Goal: Feedback & Contribution: Submit feedback/report problem

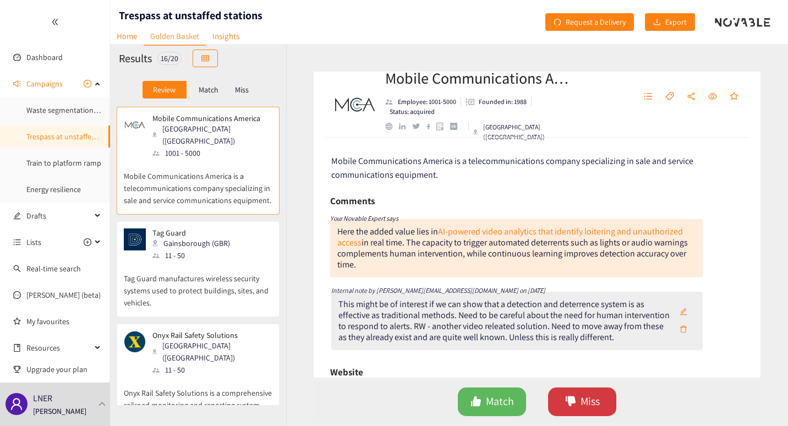
click at [580, 402] on span "Miss" at bounding box center [589, 401] width 19 height 17
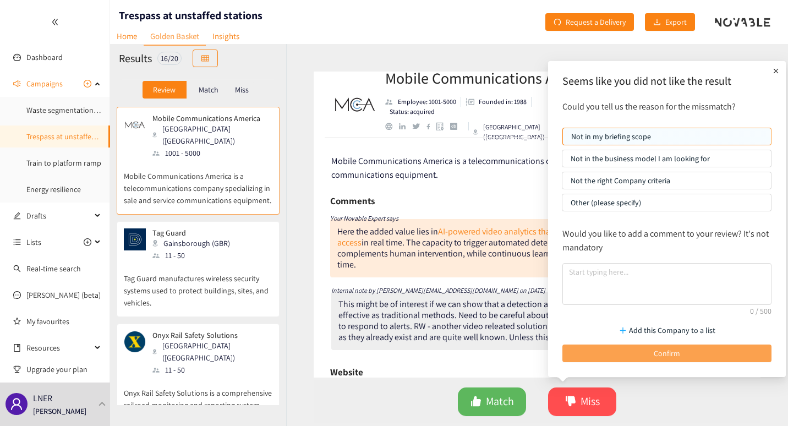
click at [603, 356] on button "Confirm" at bounding box center [666, 353] width 209 height 18
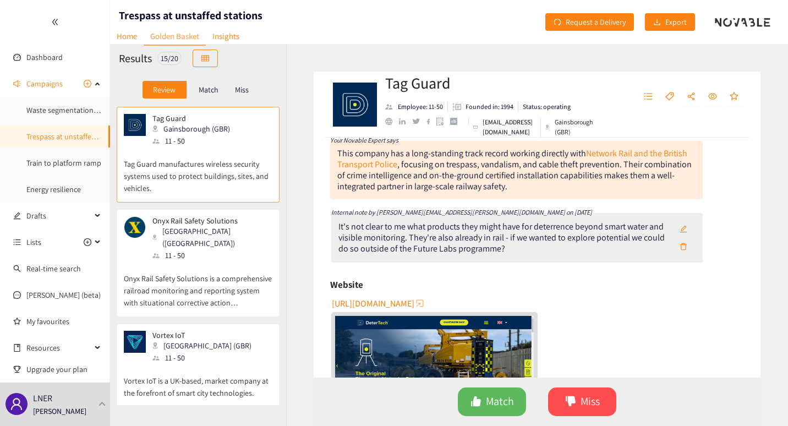
scroll to position [64, 0]
click at [574, 405] on icon "dislike" at bounding box center [570, 401] width 11 height 11
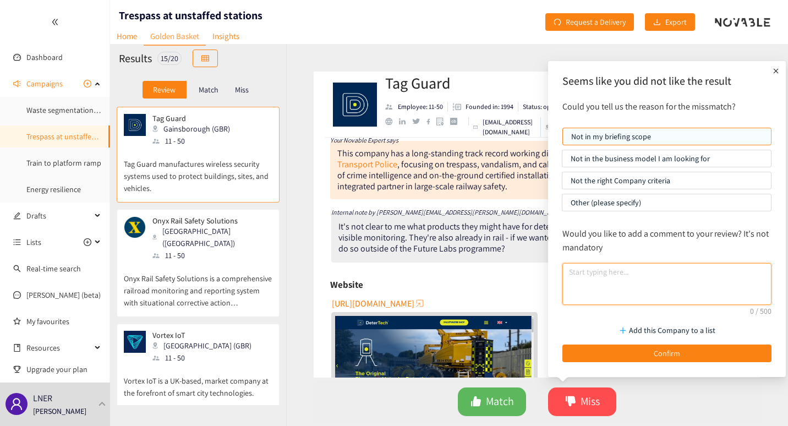
click at [618, 273] on textarea at bounding box center [666, 284] width 209 height 42
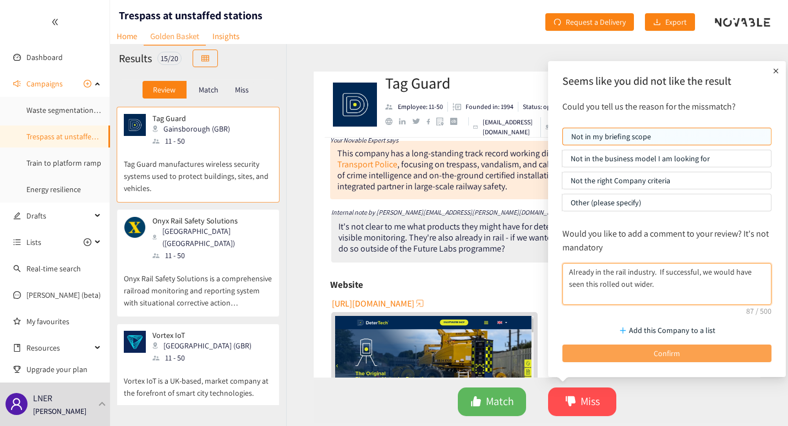
type textarea "Already in the rail industry. If successful, we would have seen this rolled out…"
click at [656, 355] on span "Confirm" at bounding box center [667, 353] width 26 height 12
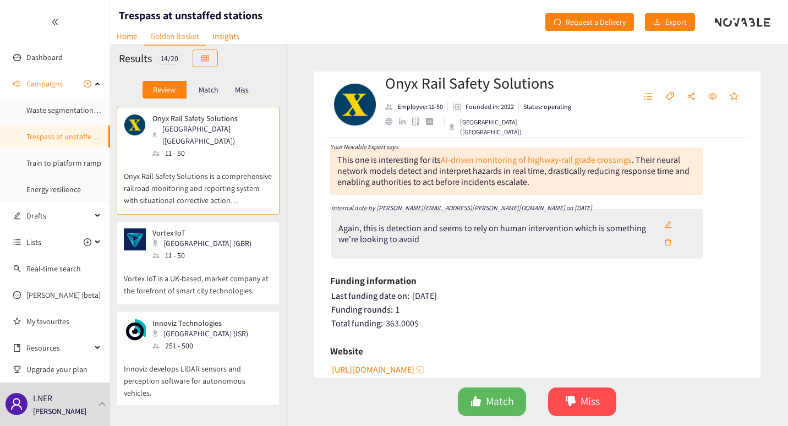
scroll to position [72, 0]
click at [573, 400] on icon "dislike" at bounding box center [571, 401] width 10 height 10
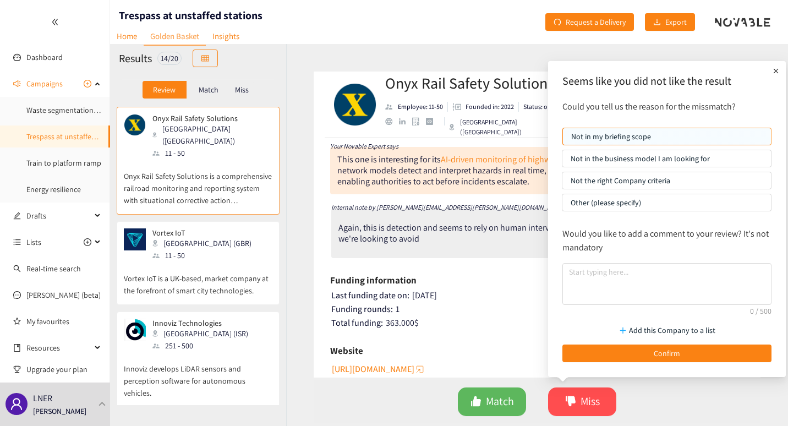
click at [662, 157] on p "Not in the business model I am looking for" at bounding box center [666, 158] width 192 height 17
click at [562, 161] on input "Not in the business model I am looking for" at bounding box center [562, 161] width 0 height 0
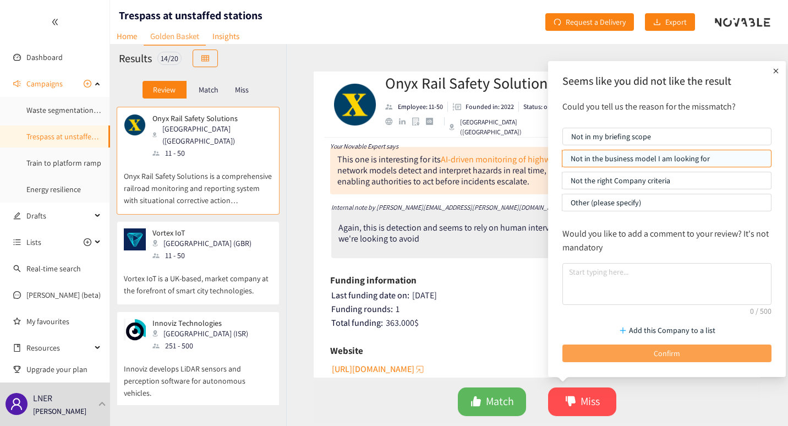
click at [657, 351] on span "Confirm" at bounding box center [667, 353] width 26 height 12
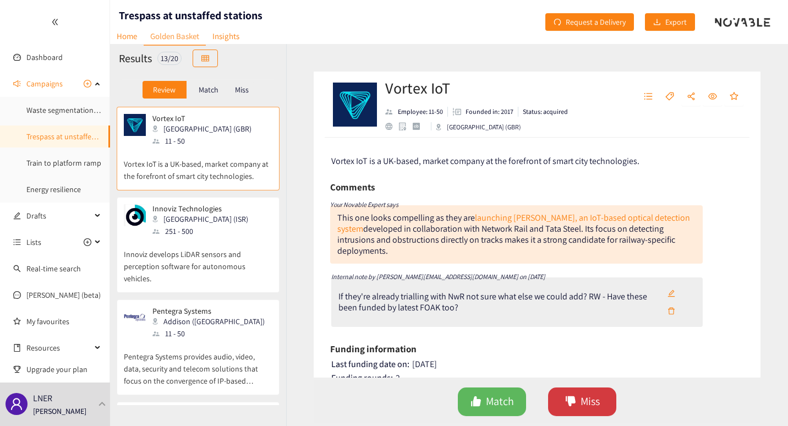
click at [574, 399] on icon "dislike" at bounding box center [571, 401] width 10 height 10
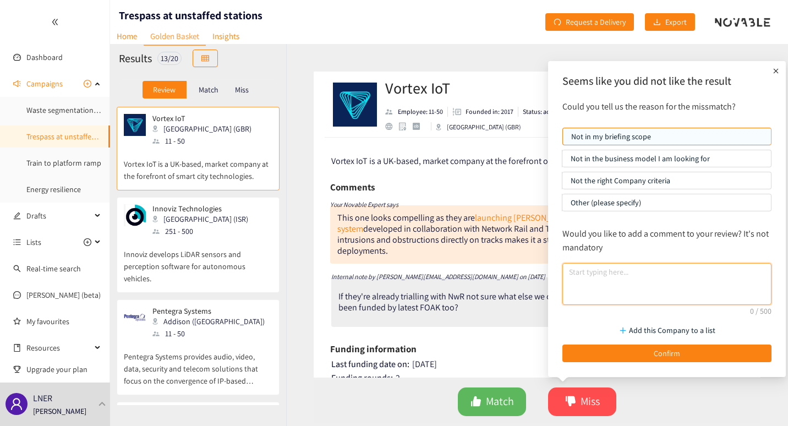
click at [632, 270] on textarea at bounding box center [666, 284] width 209 height 42
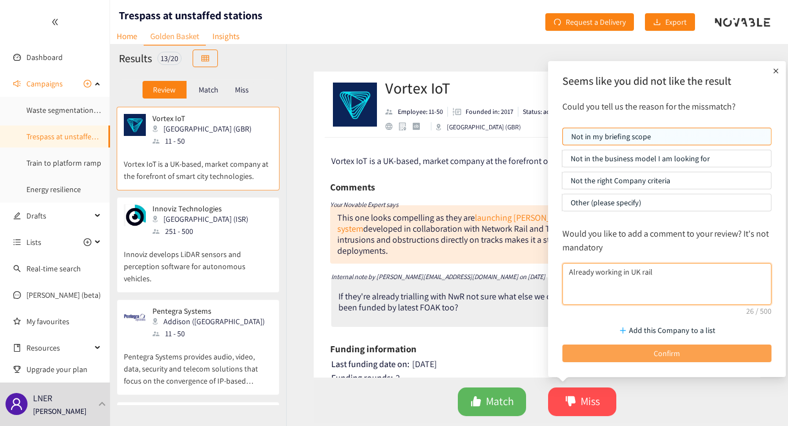
type textarea "Already working in UK rail"
click at [651, 357] on button "Confirm" at bounding box center [666, 353] width 209 height 18
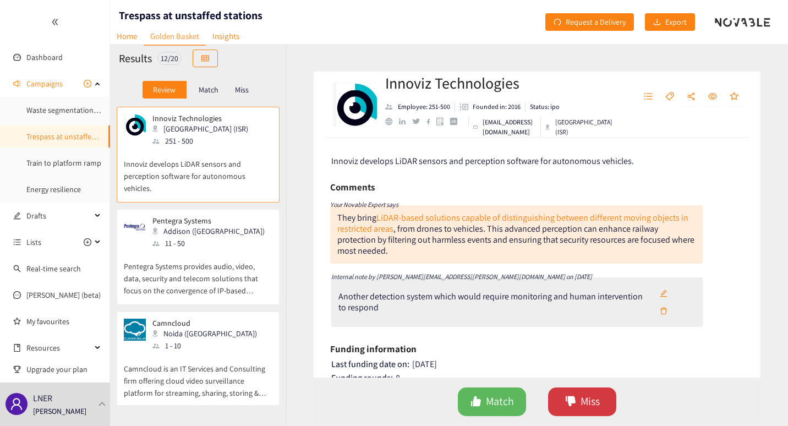
click at [585, 403] on span "Miss" at bounding box center [589, 401] width 19 height 17
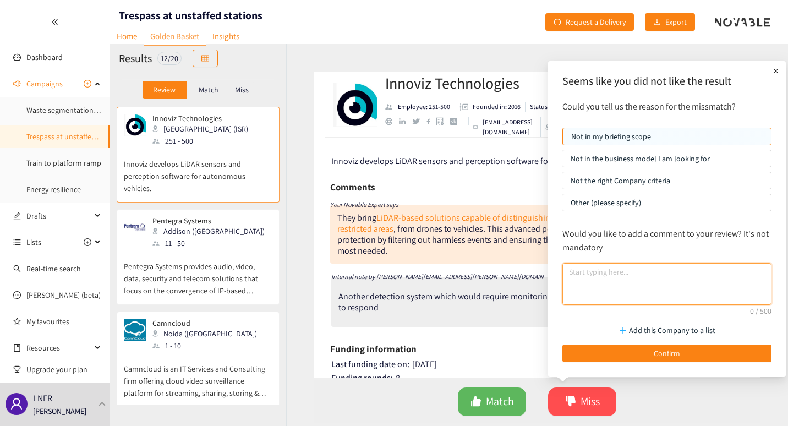
click at [620, 279] on textarea at bounding box center [666, 284] width 209 height 42
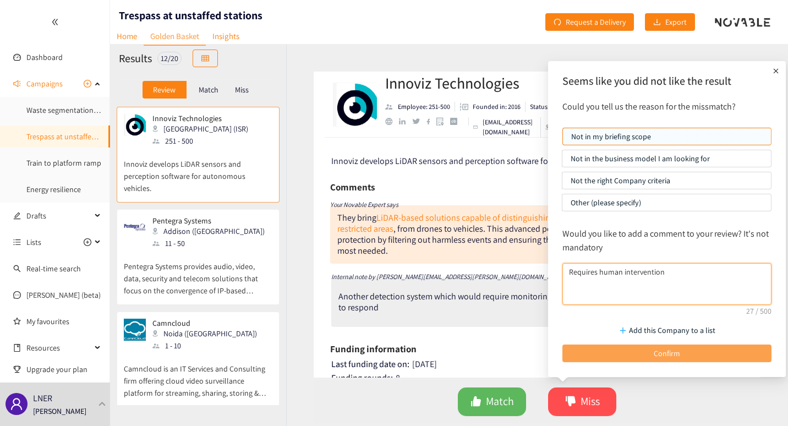
type textarea "Requires human intervention"
click at [660, 354] on span "Confirm" at bounding box center [667, 353] width 26 height 12
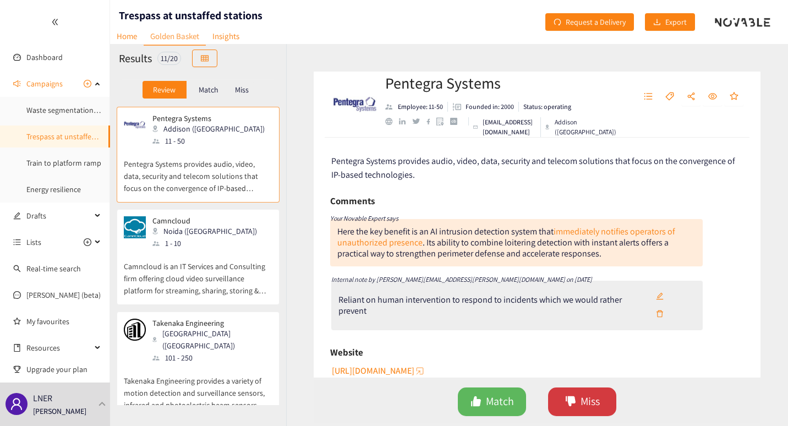
click at [581, 396] on span "Miss" at bounding box center [589, 401] width 19 height 17
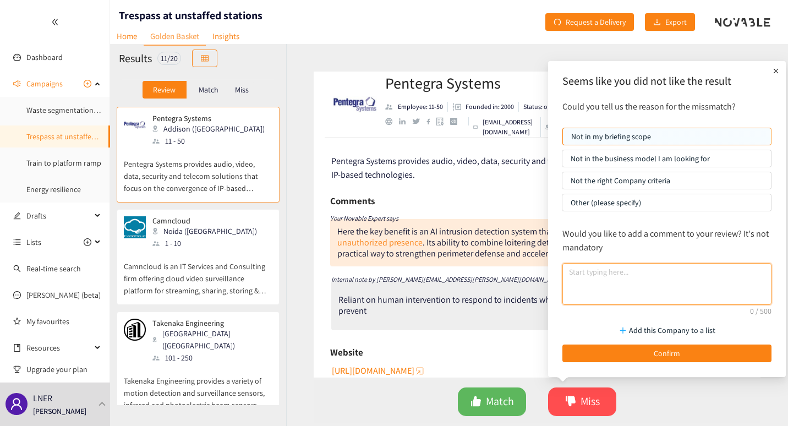
click at [590, 281] on textarea at bounding box center [666, 284] width 209 height 42
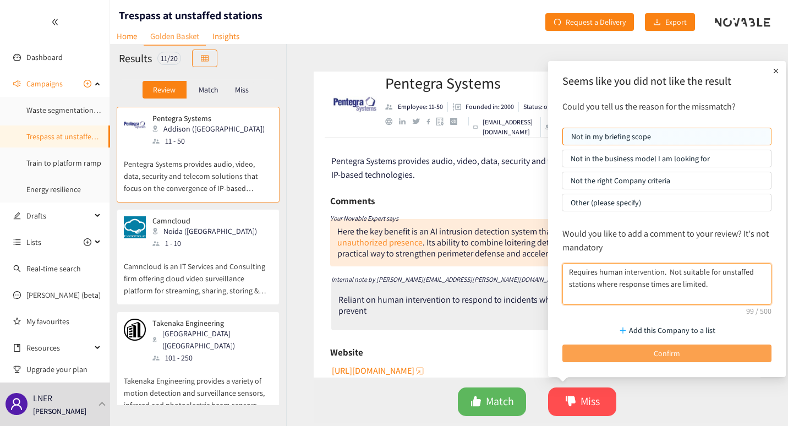
type textarea "Requires human intervention. Not suitable for unstaffed stations where response…"
click at [680, 353] on button "Confirm" at bounding box center [666, 353] width 209 height 18
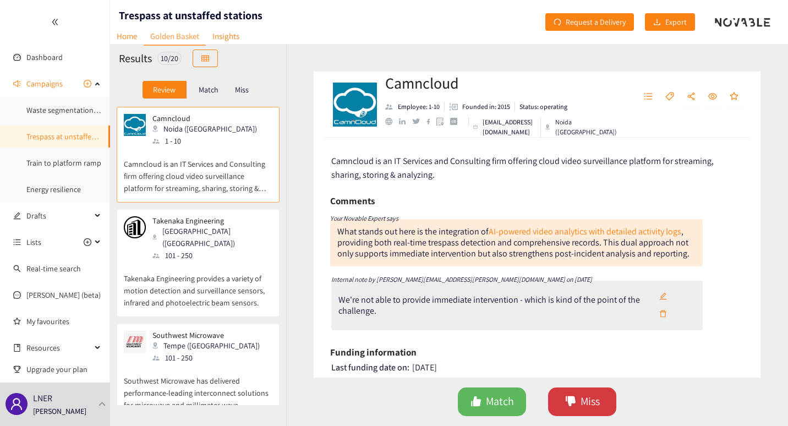
click at [583, 398] on span "Miss" at bounding box center [589, 401] width 19 height 17
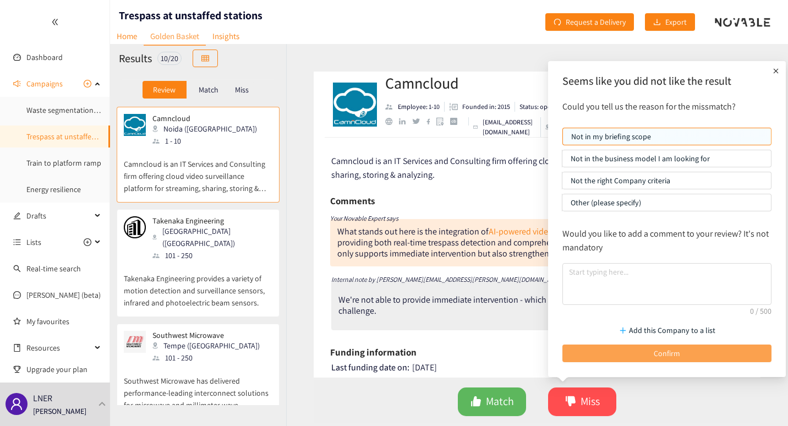
click at [637, 353] on button "Confirm" at bounding box center [666, 353] width 209 height 18
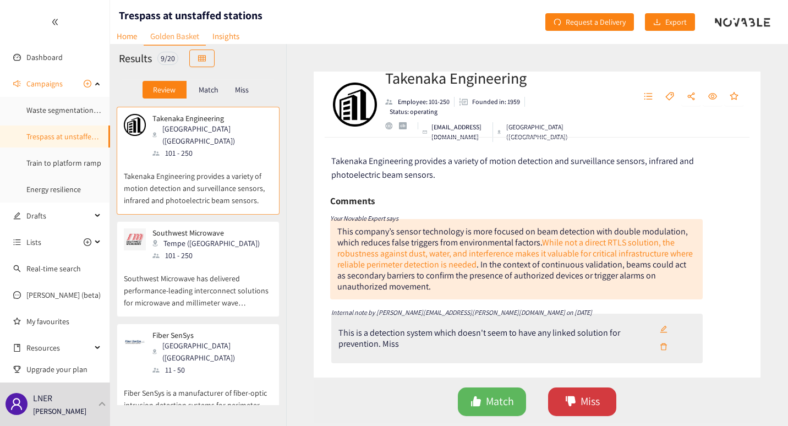
click at [584, 402] on span "Miss" at bounding box center [589, 401] width 19 height 17
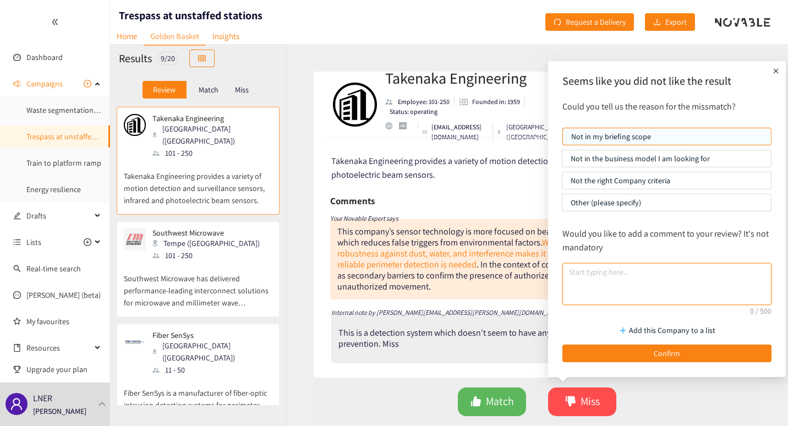
click at [584, 275] on textarea at bounding box center [666, 284] width 209 height 42
type textarea "No link to prevention system"
click at [616, 314] on div "Add this Company to a list Confirm" at bounding box center [667, 340] width 220 height 54
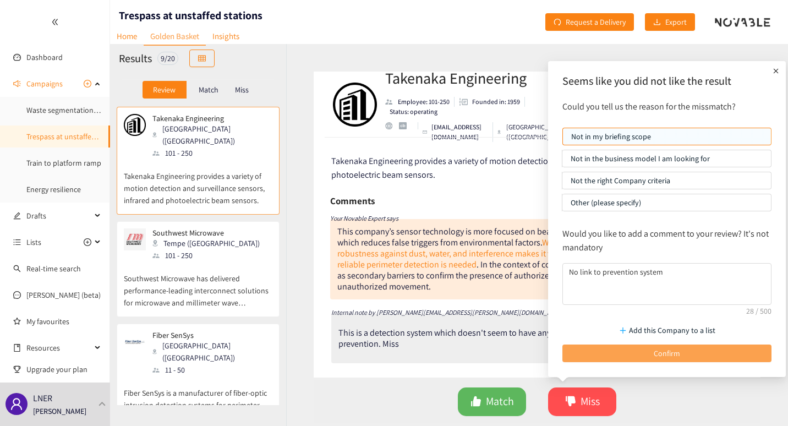
click at [644, 351] on button "Confirm" at bounding box center [666, 353] width 209 height 18
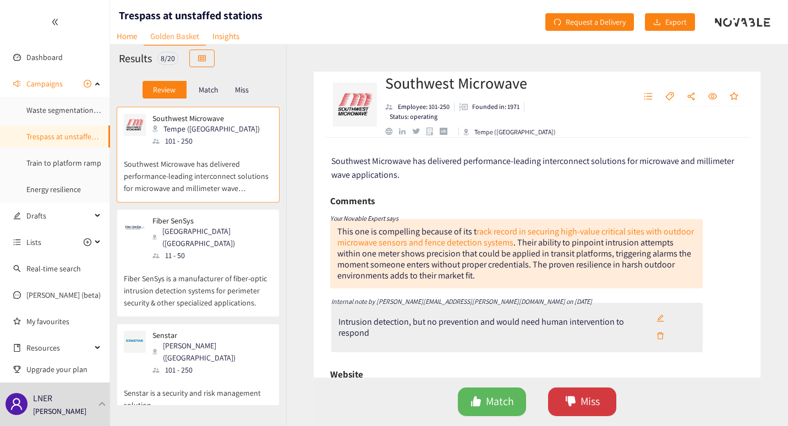
click at [579, 398] on button "Miss" at bounding box center [582, 401] width 68 height 29
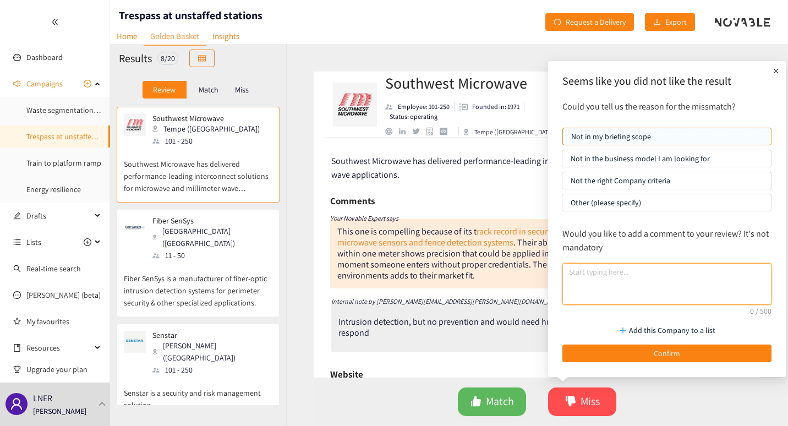
click at [629, 283] on textarea at bounding box center [666, 284] width 209 height 42
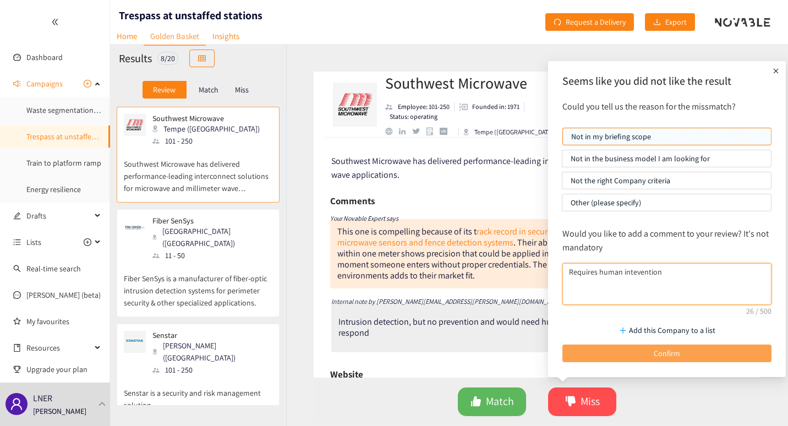
type textarea "Requires human intevention"
click at [644, 359] on button "Confirm" at bounding box center [666, 353] width 209 height 18
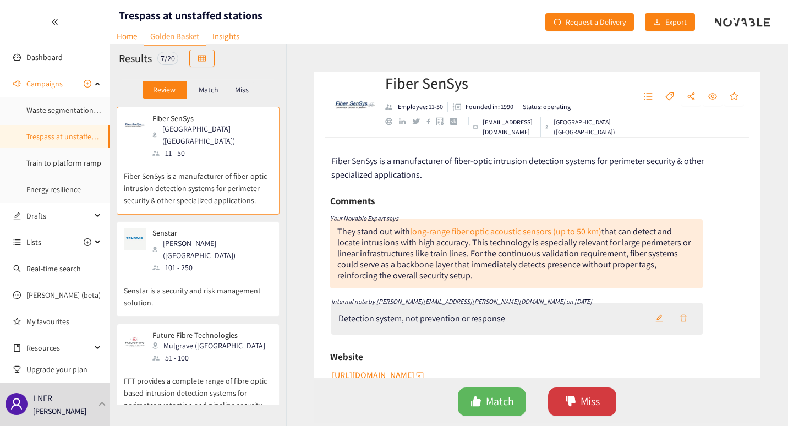
click at [585, 405] on span "Miss" at bounding box center [589, 401] width 19 height 17
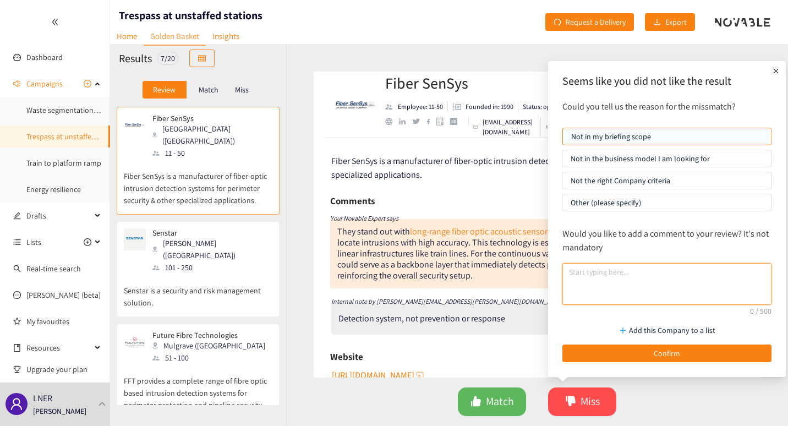
click at [634, 270] on textarea at bounding box center [666, 284] width 209 height 42
type textarea "No prevention element. Only detection."
click at [655, 372] on div "Seems like you did not like the result Could you tell us the reason for the mis…" at bounding box center [667, 219] width 238 height 316
click at [663, 364] on div "Add this Company to a list Confirm" at bounding box center [667, 340] width 220 height 54
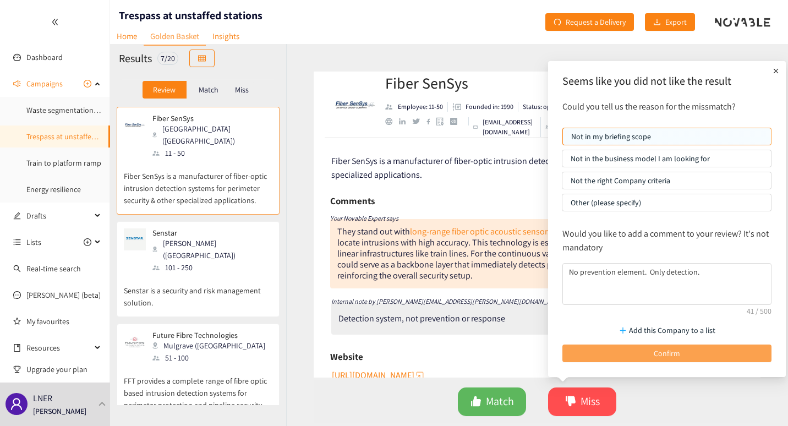
click at [669, 361] on button "Confirm" at bounding box center [666, 353] width 209 height 18
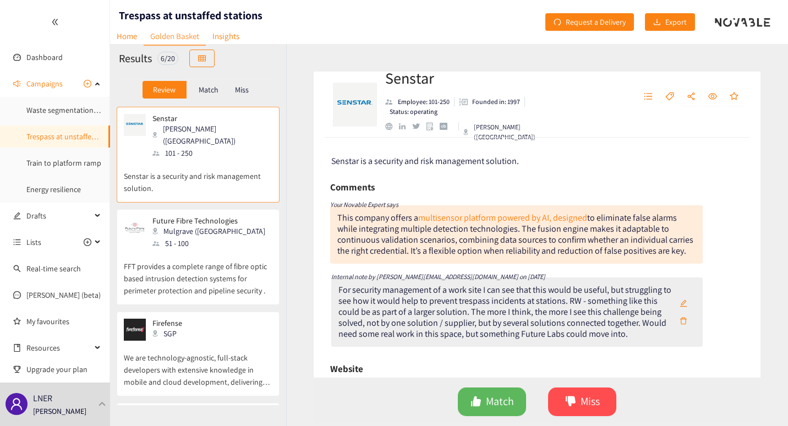
click at [508, 367] on div "Website" at bounding box center [537, 368] width 414 height 17
click at [242, 97] on div "Miss" at bounding box center [241, 90] width 23 height 18
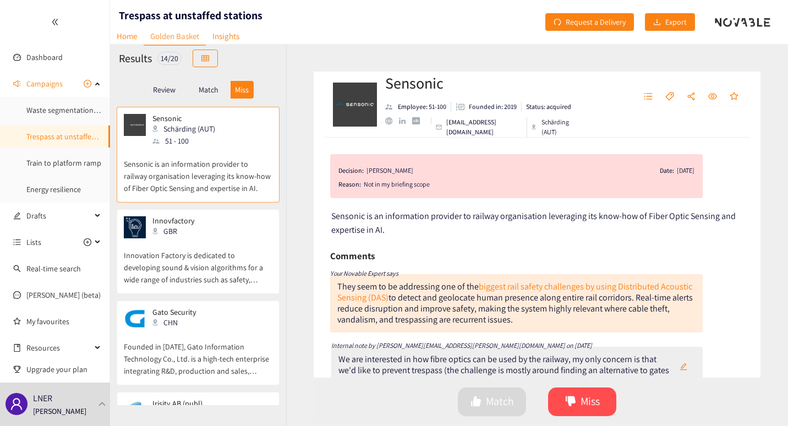
click at [234, 244] on p "Innovation Factory is dedicated to developing sound & vision algorithms for a w…" at bounding box center [198, 261] width 149 height 47
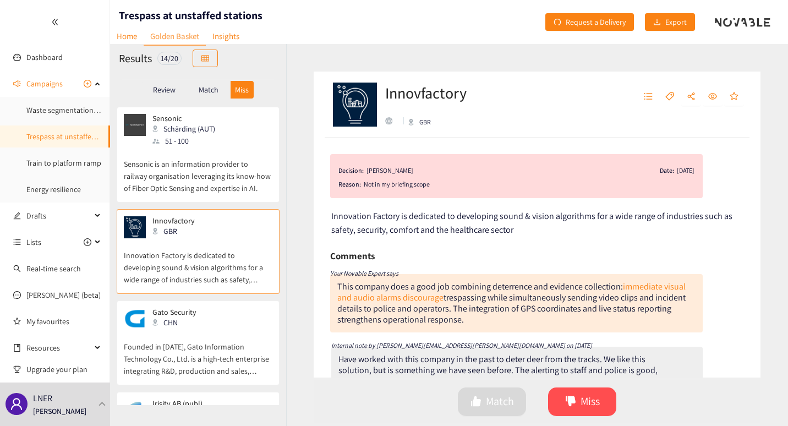
click at [222, 182] on p "Sensonic is an information provider to railway organisation leveraging its know…" at bounding box center [198, 170] width 149 height 47
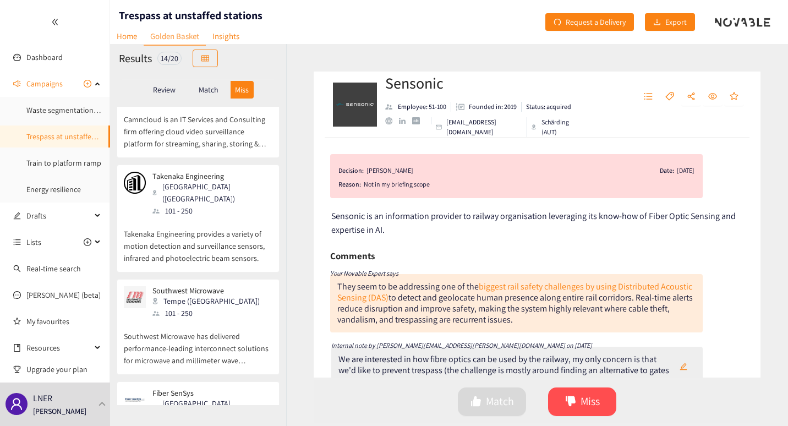
scroll to position [1076, 0]
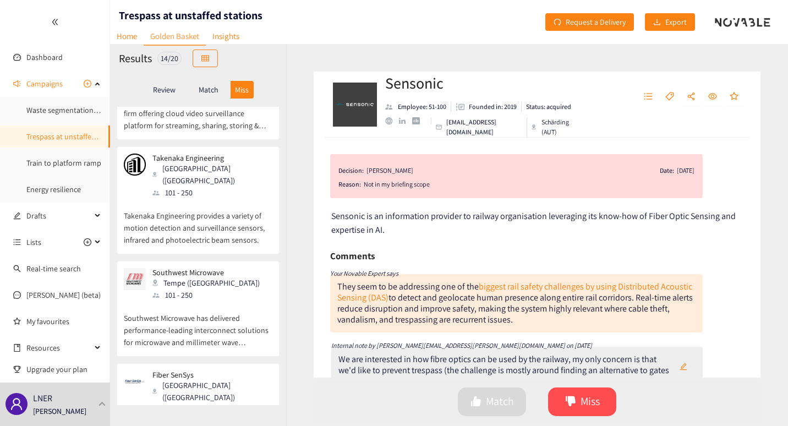
click at [211, 370] on p "Fiber SenSys" at bounding box center [208, 374] width 112 height 9
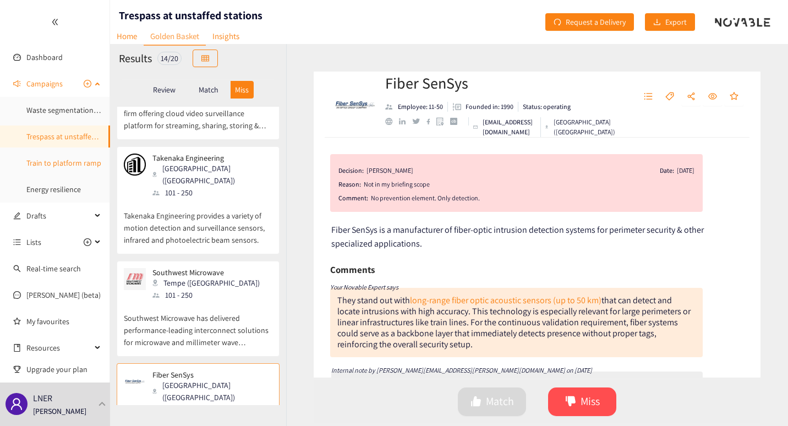
click at [49, 164] on link "Train to platform ramp" at bounding box center [63, 163] width 75 height 10
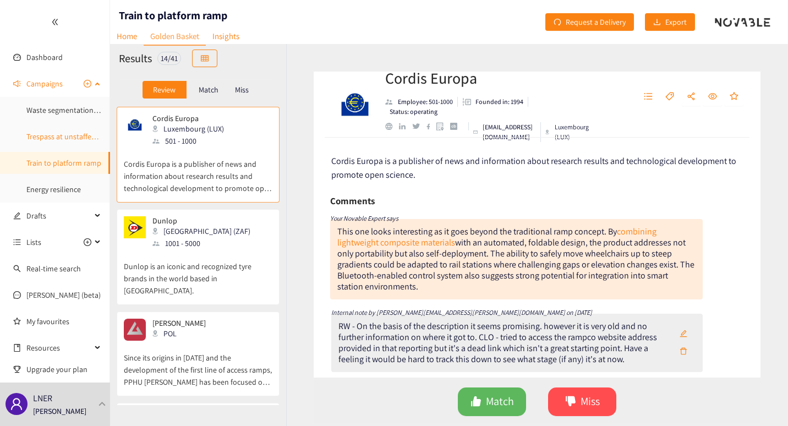
click at [59, 140] on link "Trespass at unstaffed stations" at bounding box center [74, 136] width 97 height 10
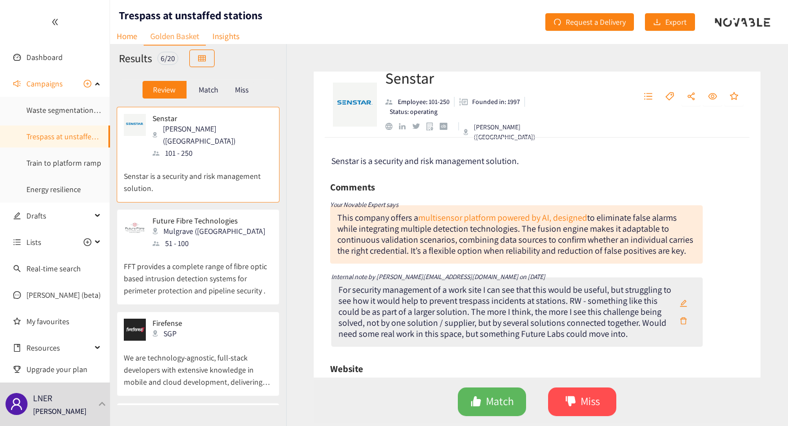
click at [175, 237] on div "51 - 100" at bounding box center [211, 243] width 119 height 12
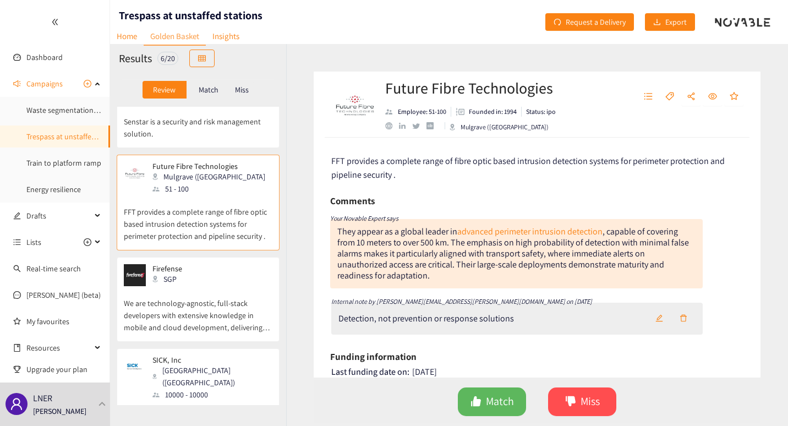
scroll to position [55, 0]
click at [185, 289] on p "We are technology-agnostic, full-stack developers with extensive knowledge in m…" at bounding box center [198, 309] width 149 height 47
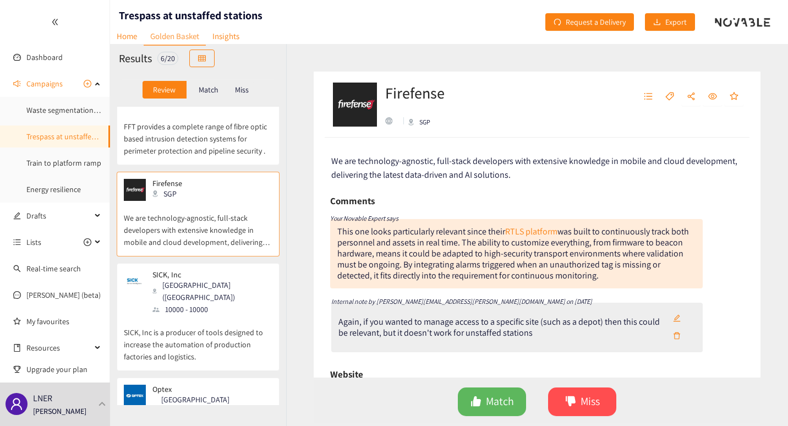
scroll to position [165, 0]
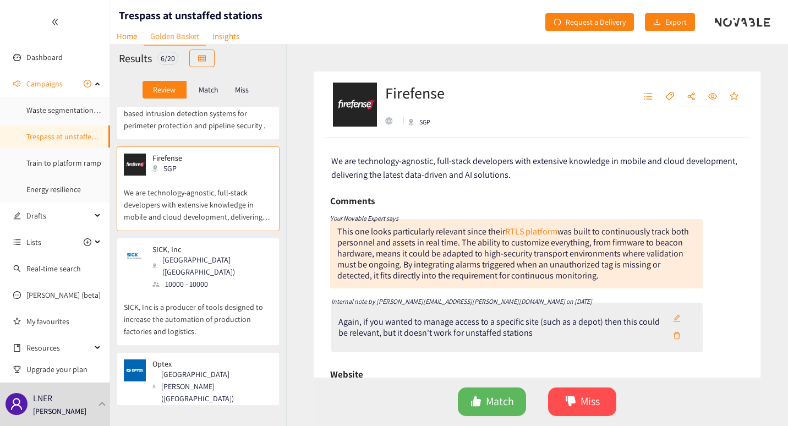
click at [212, 278] on div "10000 - 10000" at bounding box center [211, 284] width 119 height 12
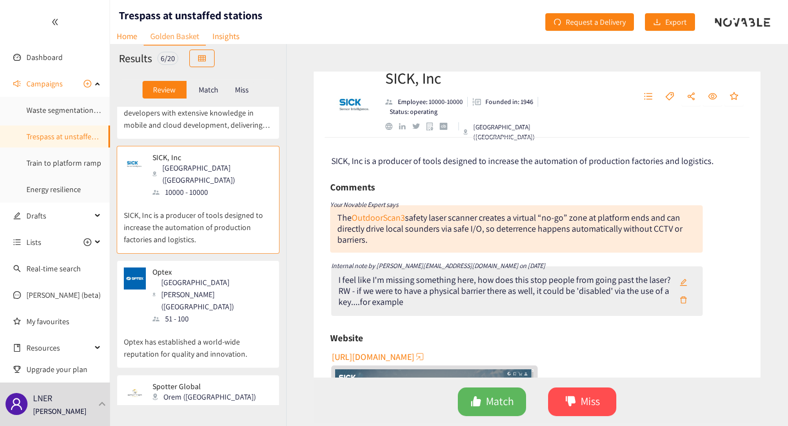
scroll to position [275, 0]
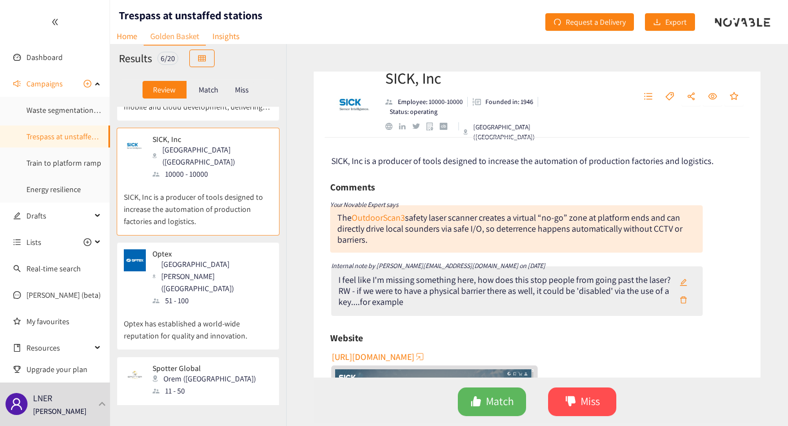
click at [200, 306] on p "Optex has established a world-wide reputation for quality and innovation." at bounding box center [198, 323] width 149 height 35
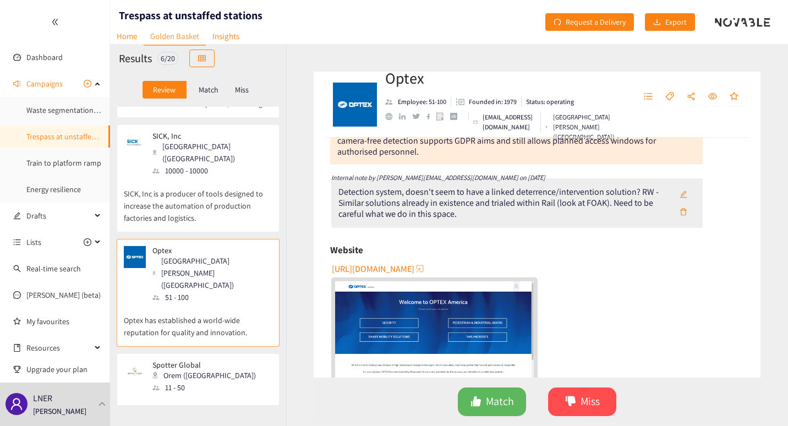
scroll to position [281, 0]
click at [218, 358] on div "Spotter Global Orem ([GEOGRAPHIC_DATA]) 11 - 50" at bounding box center [198, 374] width 149 height 33
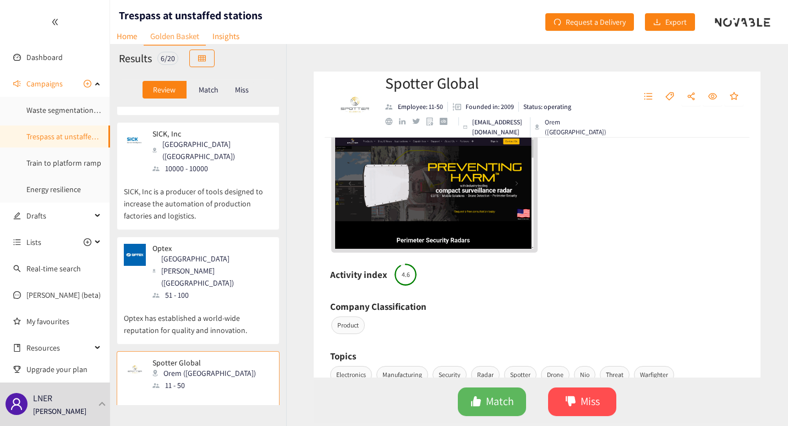
scroll to position [220, 0]
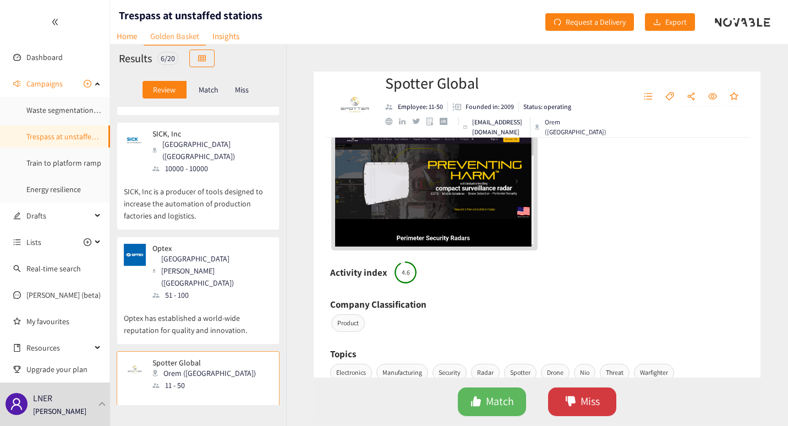
click at [595, 408] on span "Miss" at bounding box center [589, 401] width 19 height 17
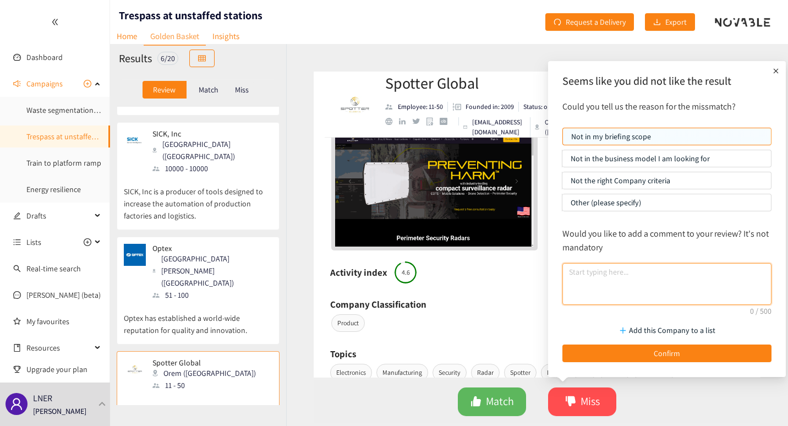
click at [599, 281] on textarea at bounding box center [666, 284] width 209 height 42
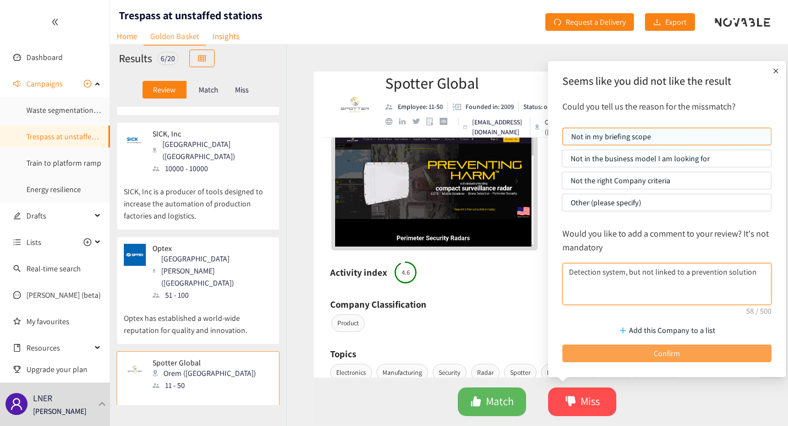
type textarea "Detection system, but not linked to a prevention solution"
click at [654, 358] on span "Confirm" at bounding box center [667, 353] width 26 height 12
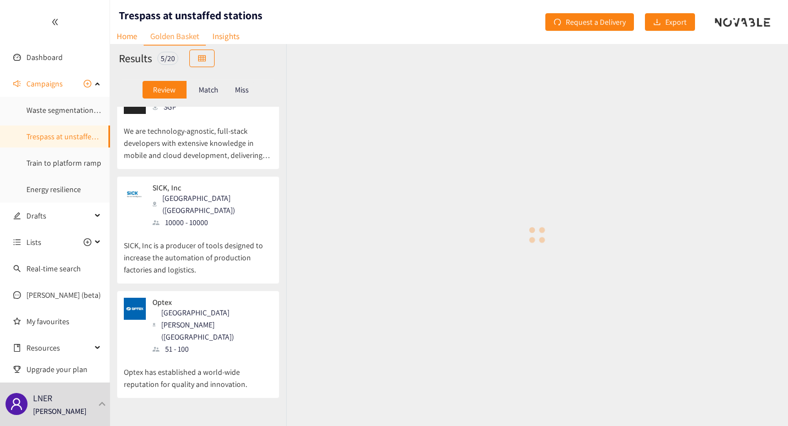
scroll to position [178, 0]
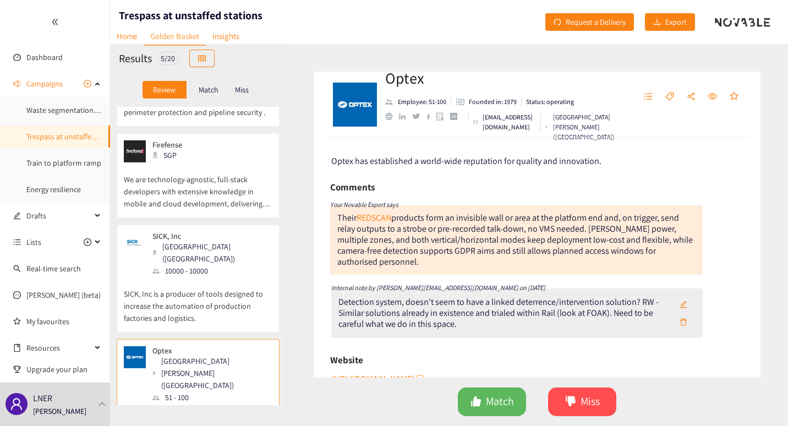
click at [174, 265] on div "10000 - 10000" at bounding box center [211, 271] width 119 height 12
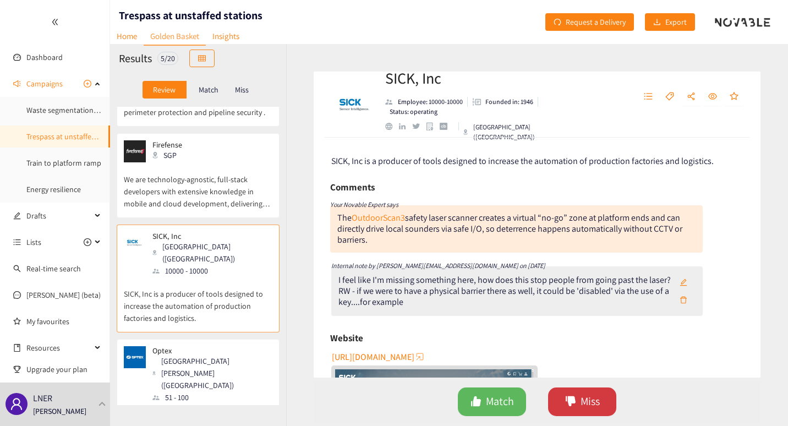
click at [585, 402] on span "Miss" at bounding box center [589, 401] width 19 height 17
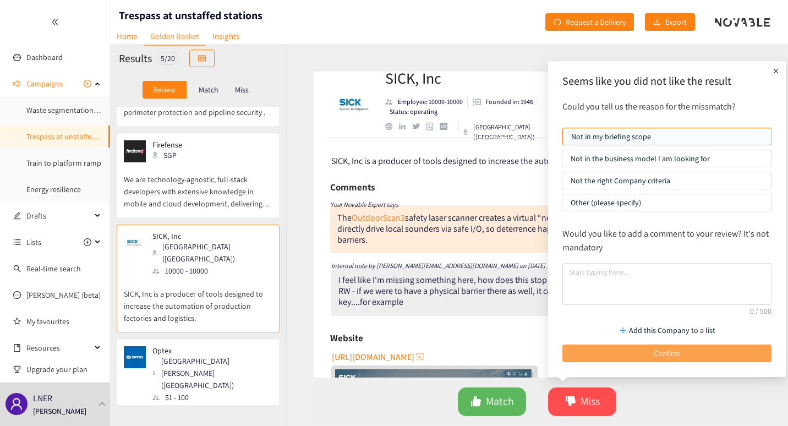
click at [629, 356] on button "Confirm" at bounding box center [666, 353] width 209 height 18
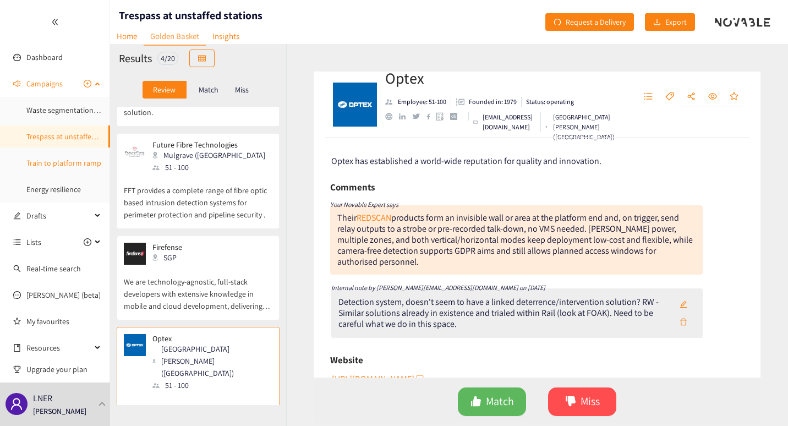
click at [66, 160] on link "Train to platform ramp" at bounding box center [63, 163] width 75 height 10
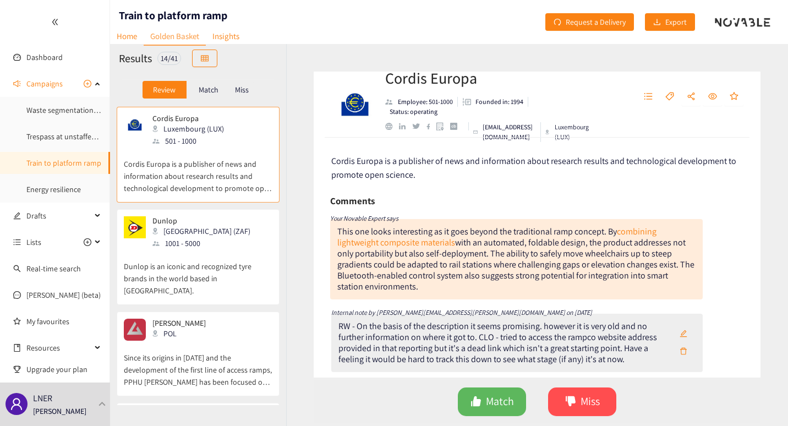
scroll to position [55, 0]
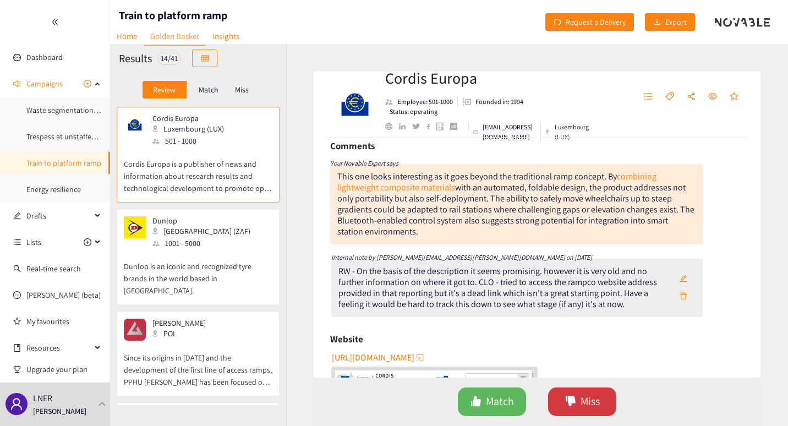
click at [588, 402] on span "Miss" at bounding box center [589, 401] width 19 height 17
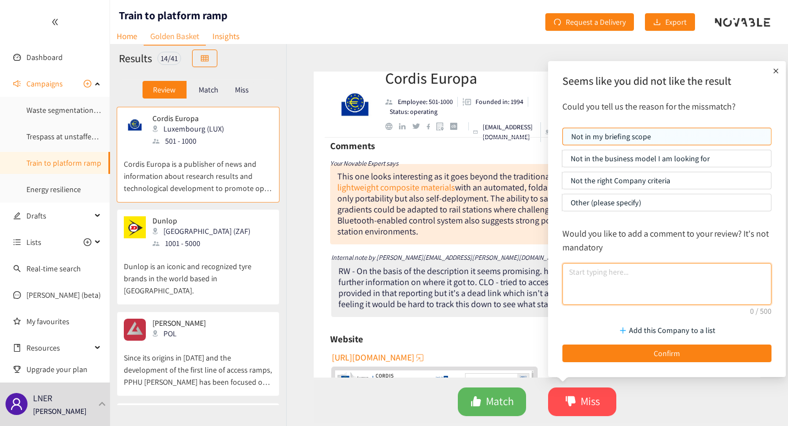
click at [599, 279] on textarea at bounding box center [666, 284] width 209 height 42
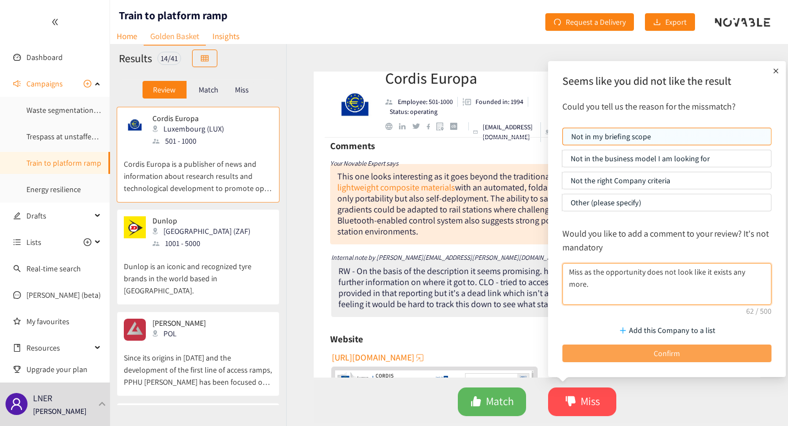
type textarea "Miss as the opportunity does not look like it exists any more."
click at [637, 354] on button "Confirm" at bounding box center [666, 353] width 209 height 18
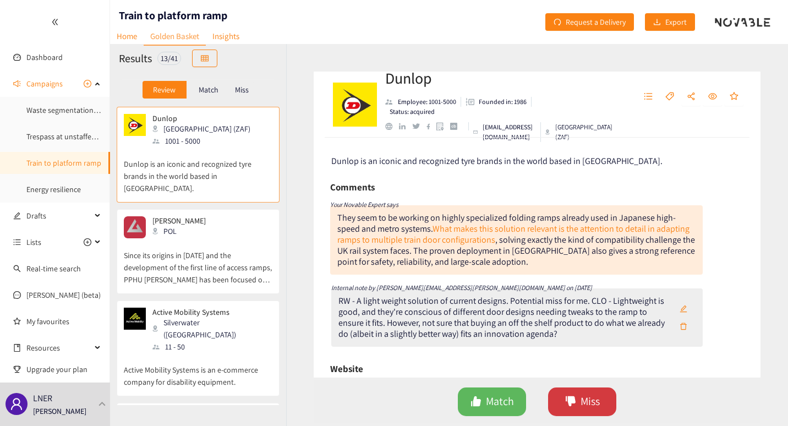
click at [581, 400] on span "Miss" at bounding box center [589, 401] width 19 height 17
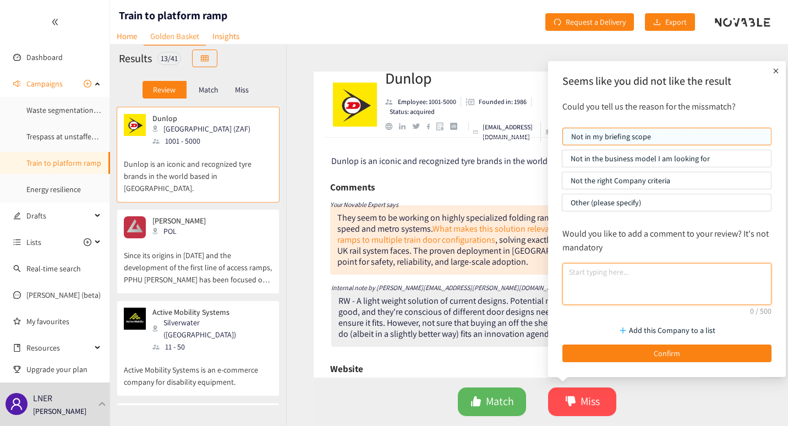
click at [595, 282] on textarea at bounding box center [666, 284] width 209 height 42
click at [662, 273] on textarea "Too close to the solution to what we already have." at bounding box center [666, 284] width 209 height 42
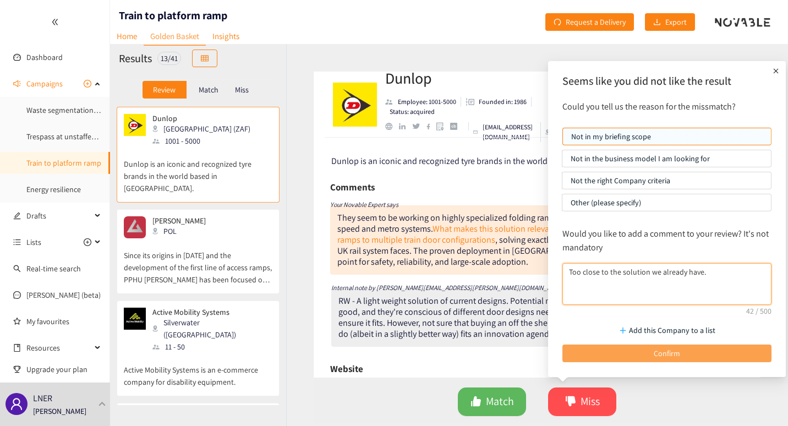
type textarea "Too close to the solution we already have."
click at [649, 348] on button "Confirm" at bounding box center [666, 353] width 209 height 18
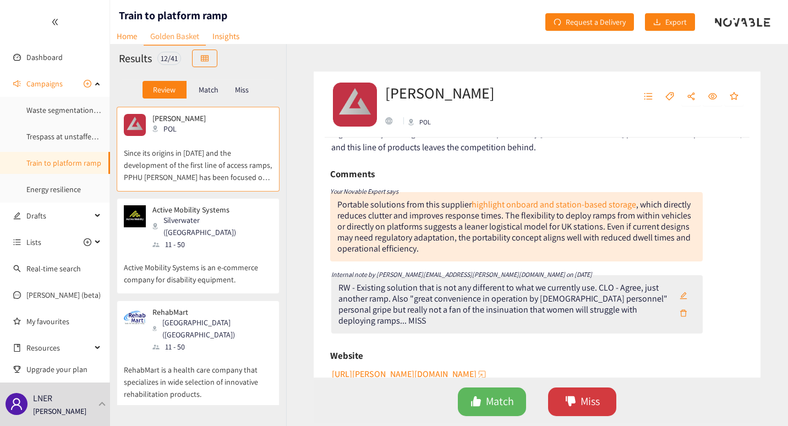
click at [589, 404] on span "Miss" at bounding box center [589, 401] width 19 height 17
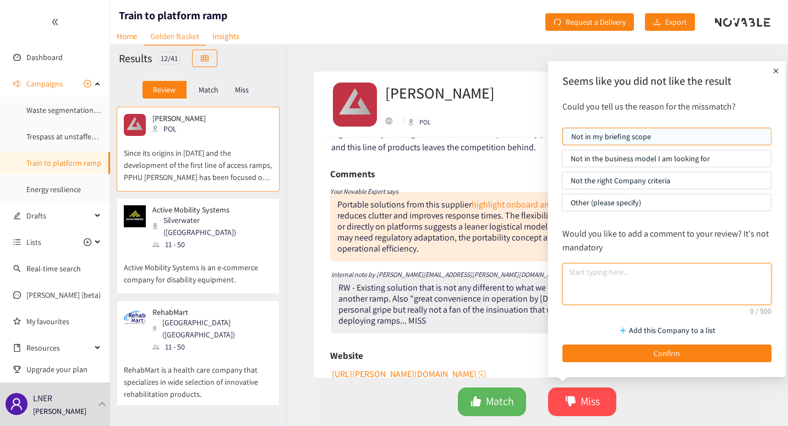
click at [592, 278] on textarea at bounding box center [666, 284] width 209 height 42
click at [590, 275] on textarea "Too close to existing solution" at bounding box center [666, 284] width 209 height 42
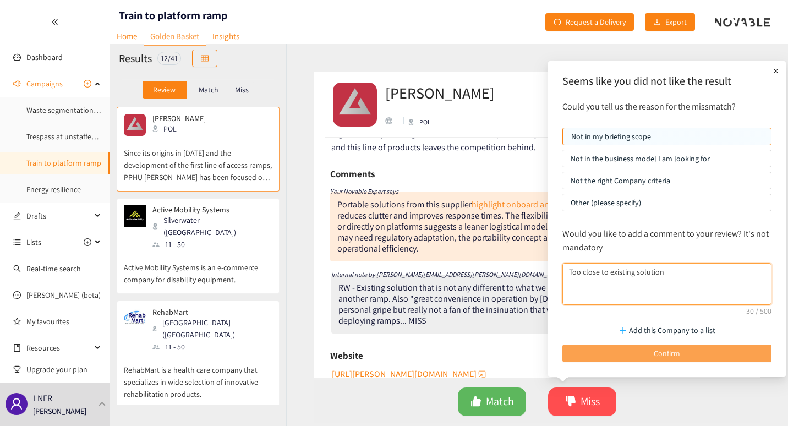
type textarea "Too close to existing solution"
click at [646, 349] on button "Confirm" at bounding box center [666, 353] width 209 height 18
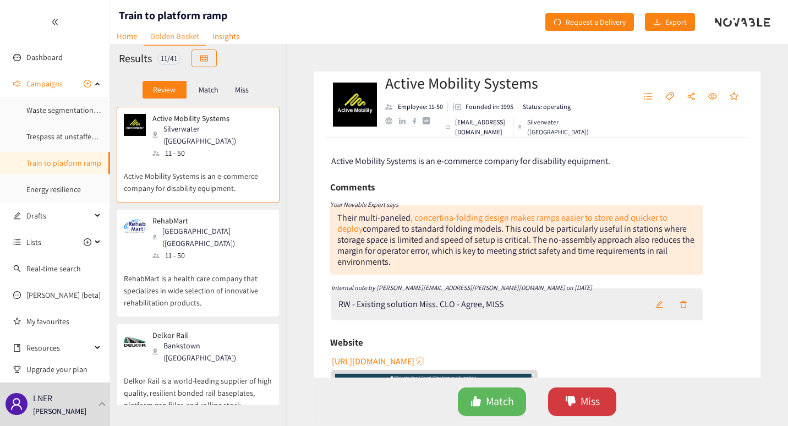
click at [589, 402] on span "Miss" at bounding box center [589, 401] width 19 height 17
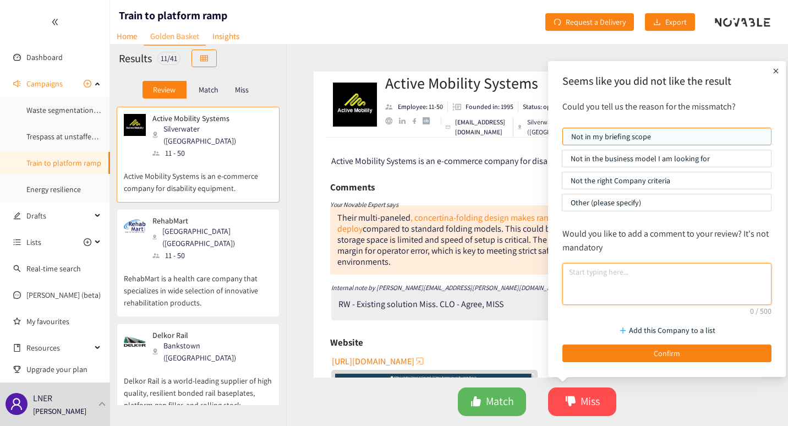
click at [588, 274] on textarea at bounding box center [666, 284] width 209 height 42
paste textarea "Too close to existing solution"
drag, startPoint x: 607, startPoint y: 273, endPoint x: 559, endPoint y: 270, distance: 47.4
click at [559, 270] on div "Would you like to add a comment to your review? It's not mandatory Too close to…" at bounding box center [667, 265] width 220 height 89
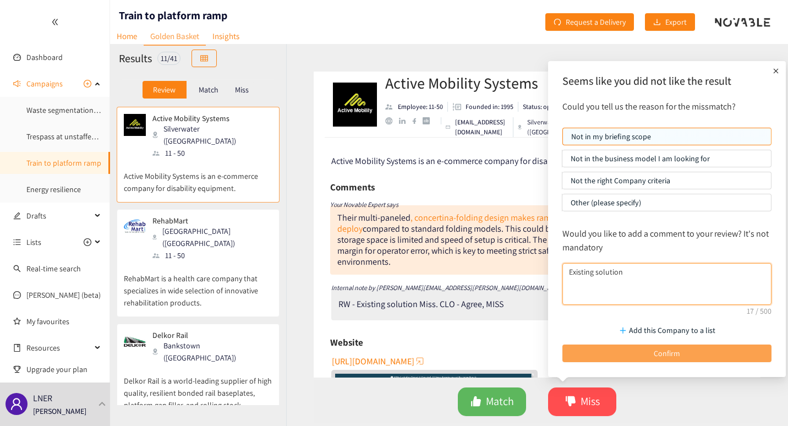
type textarea "Existing solution"
click at [624, 356] on button "Confirm" at bounding box center [666, 353] width 209 height 18
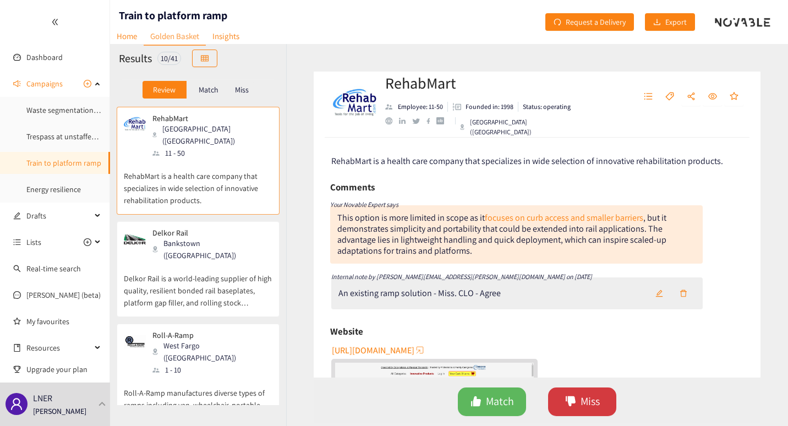
click at [579, 400] on button "Miss" at bounding box center [582, 401] width 68 height 29
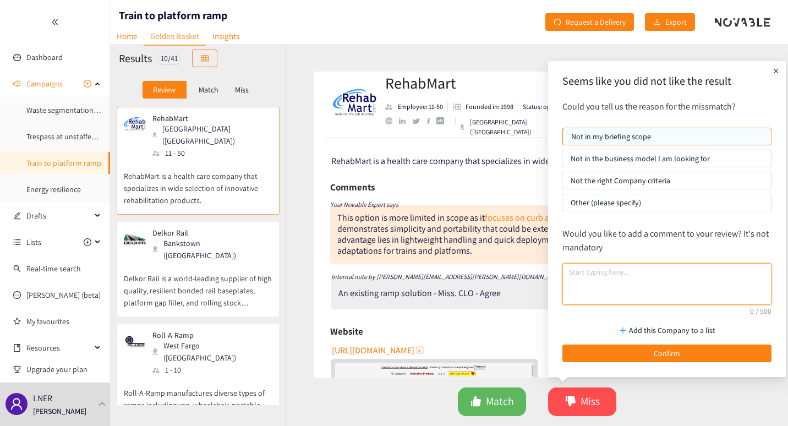
click at [595, 277] on textarea at bounding box center [666, 284] width 209 height 42
paste textarea "Too close to existing solution"
drag, startPoint x: 610, startPoint y: 274, endPoint x: 543, endPoint y: 277, distance: 66.6
click at [543, 277] on body "We value your privacy We use cookies to enhance your browsing experience, serve…" at bounding box center [394, 213] width 788 height 426
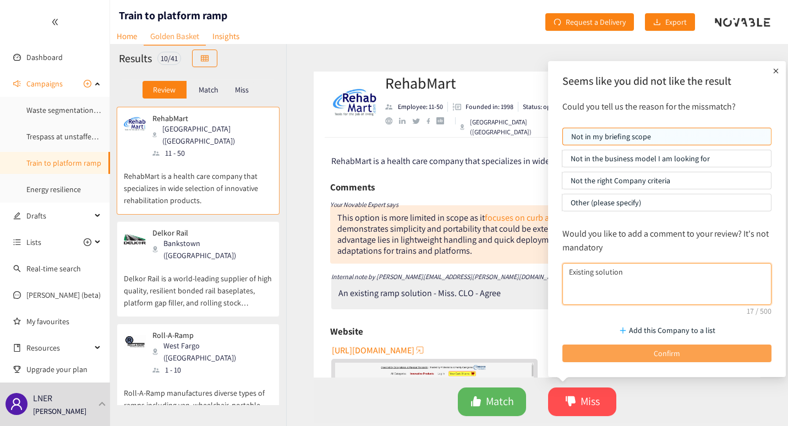
type textarea "Existing solution"
click at [594, 346] on button "Confirm" at bounding box center [666, 353] width 209 height 18
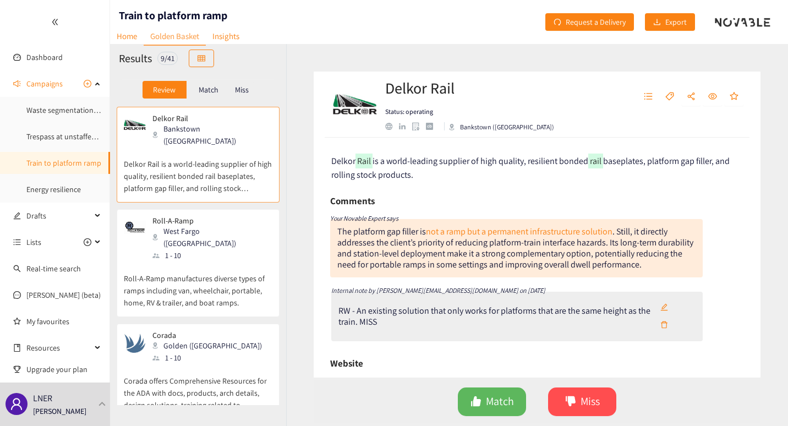
scroll to position [0, 0]
click at [578, 399] on button "Miss" at bounding box center [582, 401] width 68 height 29
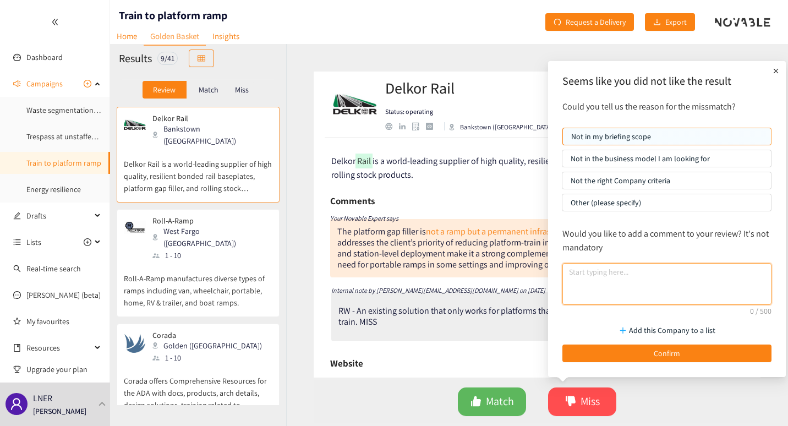
click at [594, 277] on textarea at bounding box center [666, 284] width 209 height 42
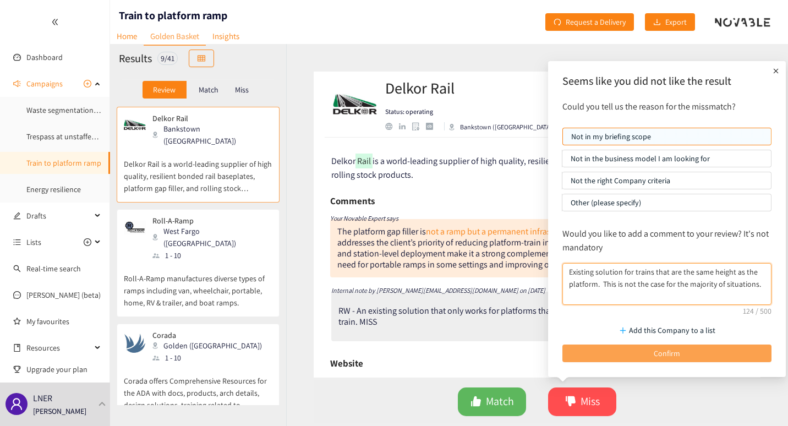
type textarea "Existing solution for trains that are the same height as the platform. This is …"
click at [622, 346] on button "Confirm" at bounding box center [666, 353] width 209 height 18
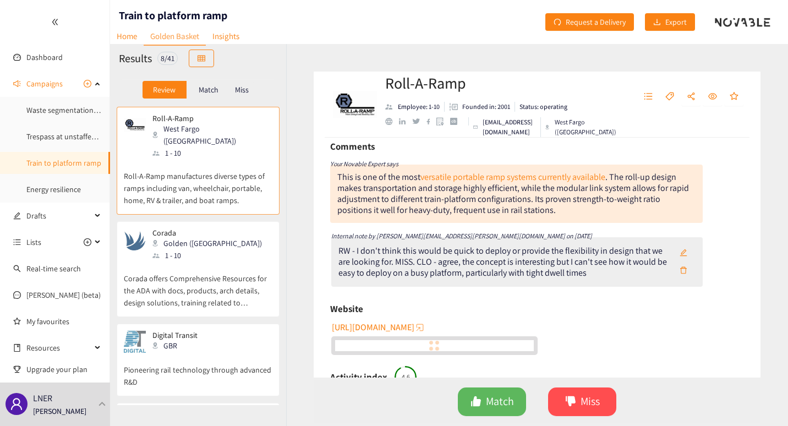
scroll to position [55, 0]
click at [597, 397] on span "Miss" at bounding box center [589, 401] width 19 height 17
click at [476, 249] on div "RW - I don't think this would be quick to deploy or provide the flexibility in …" at bounding box center [504, 261] width 333 height 33
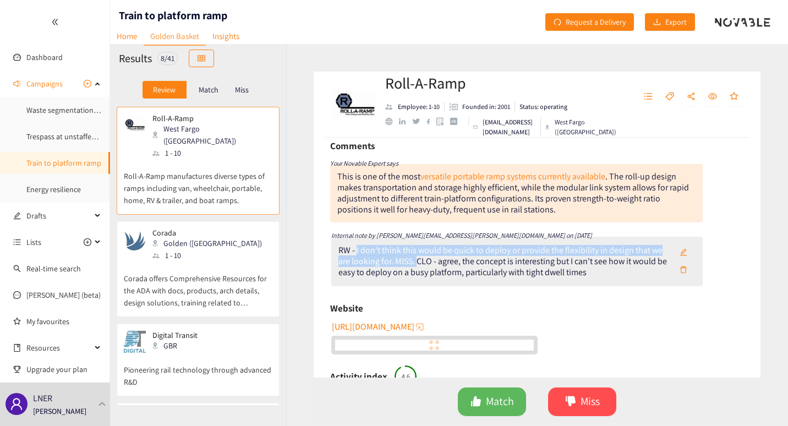
drag, startPoint x: 356, startPoint y: 251, endPoint x: 415, endPoint y: 264, distance: 59.7
click at [415, 264] on div "RW - I don't think this would be quick to deploy or provide the flexibility in …" at bounding box center [504, 261] width 333 height 33
copy div "I don't think this would be quick to deploy or provide the flexibility in desig…"
click at [589, 399] on span "Miss" at bounding box center [589, 401] width 19 height 17
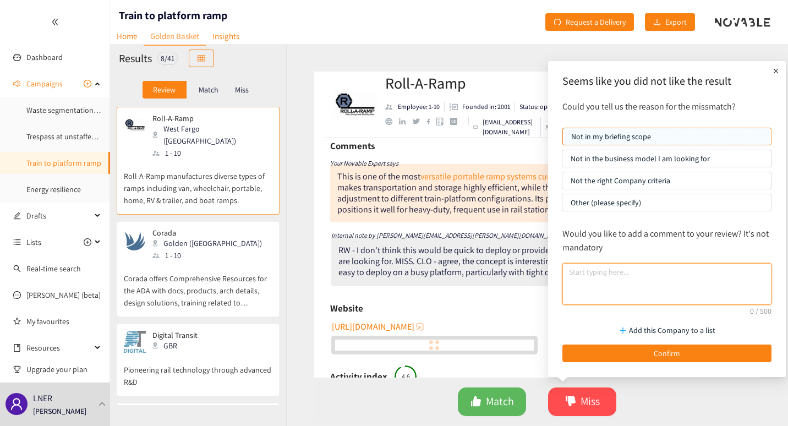
click at [596, 283] on textarea at bounding box center [666, 284] width 209 height 42
paste textarea "I don't think this would be quick to deploy or provide the flexibility in desig…"
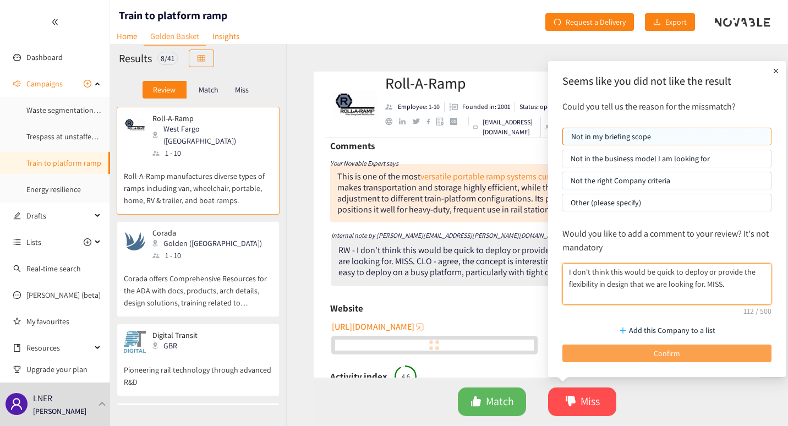
type textarea "I don't think this would be quick to deploy or provide the flexibility in desig…"
click at [624, 353] on button "Confirm" at bounding box center [666, 353] width 209 height 18
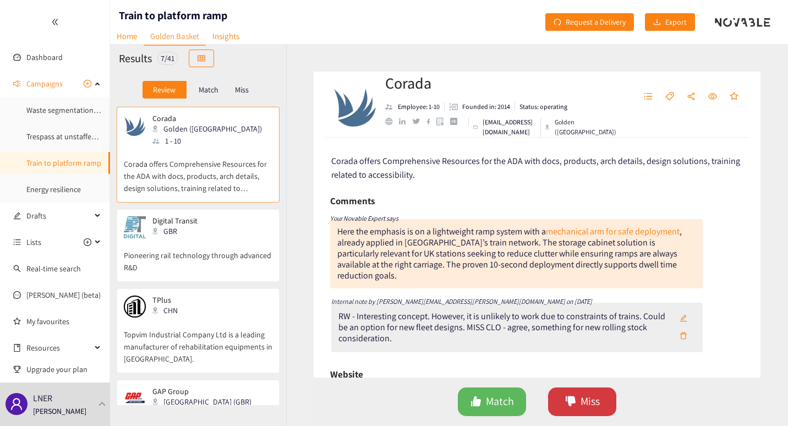
click at [575, 398] on icon "dislike" at bounding box center [570, 401] width 11 height 11
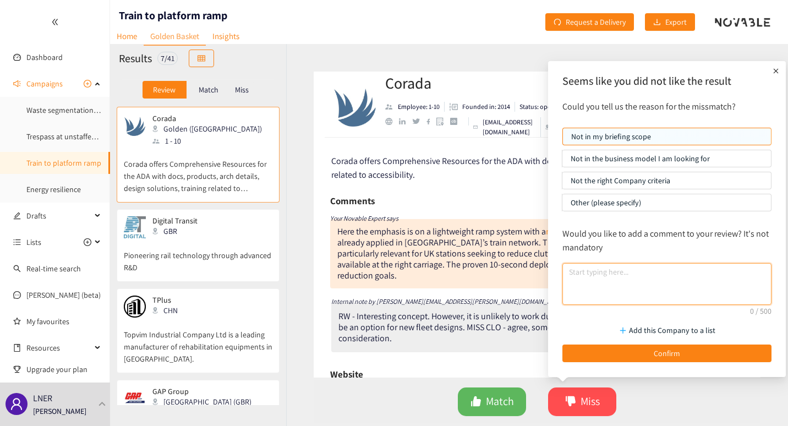
click at [616, 271] on textarea at bounding box center [666, 284] width 209 height 42
type textarea "R"
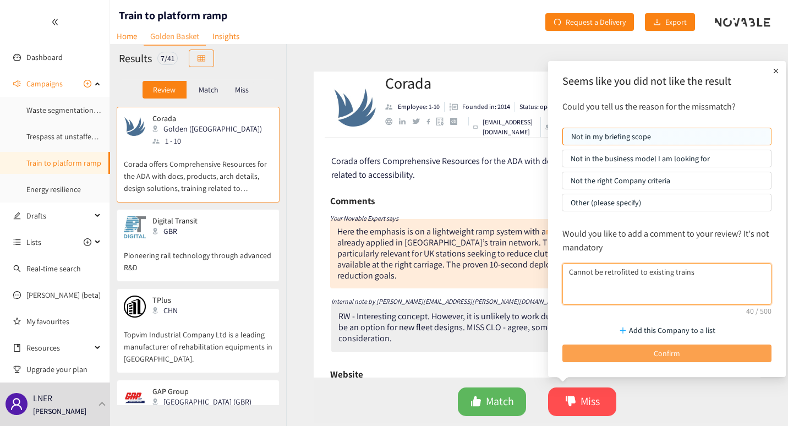
type textarea "Cannot be retrofitted to existing trains"
click at [663, 355] on span "Confirm" at bounding box center [667, 353] width 26 height 12
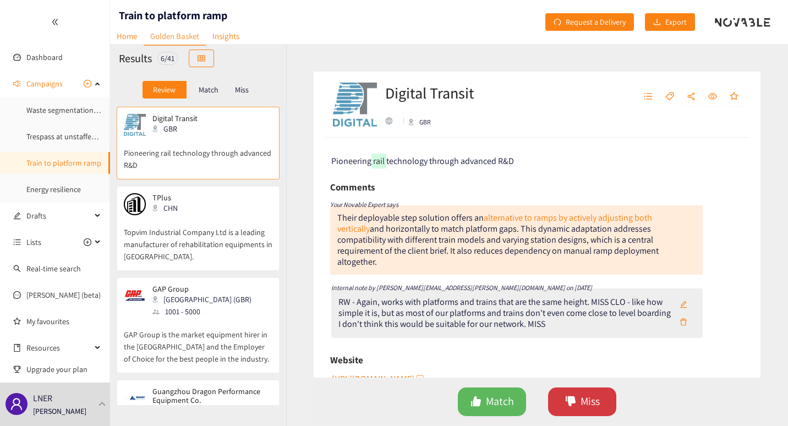
click at [591, 400] on span "Miss" at bounding box center [589, 401] width 19 height 17
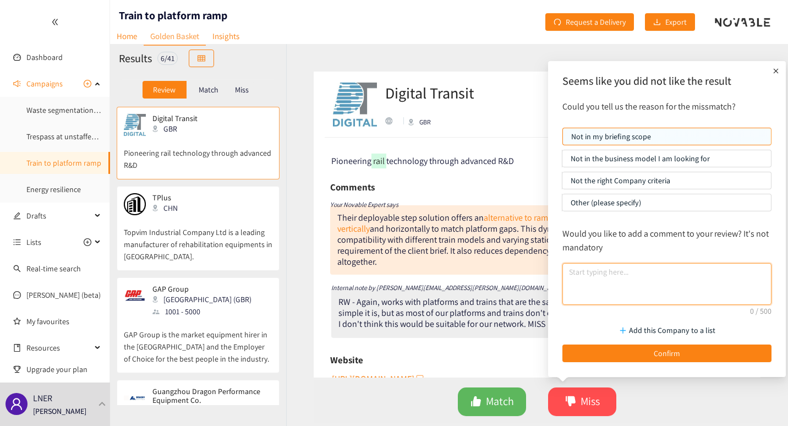
click at [591, 281] on textarea at bounding box center [666, 284] width 209 height 42
type textarea "E"
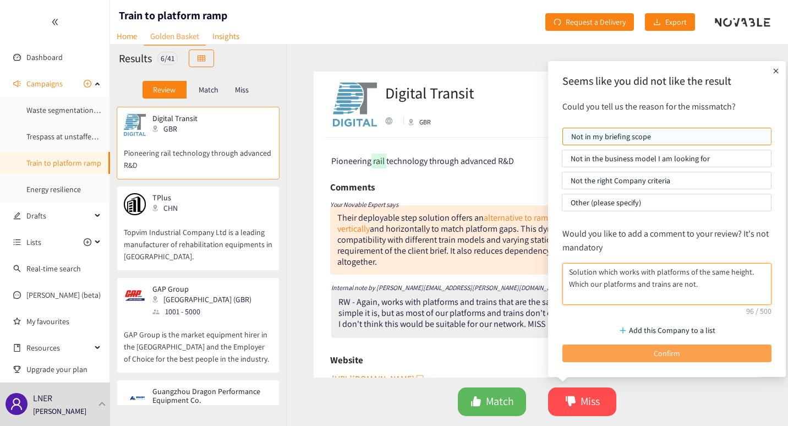
type textarea "Solution which works with platforms of the same height. Which our platforms and…"
click at [656, 357] on span "Confirm" at bounding box center [667, 353] width 26 height 12
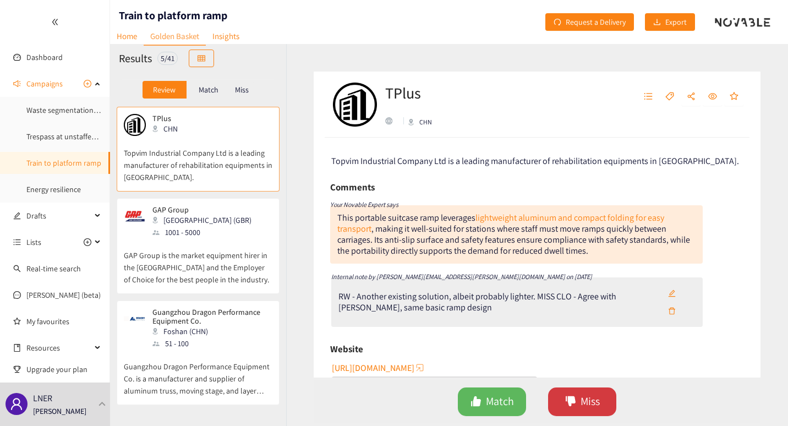
click at [590, 407] on span "Miss" at bounding box center [589, 401] width 19 height 17
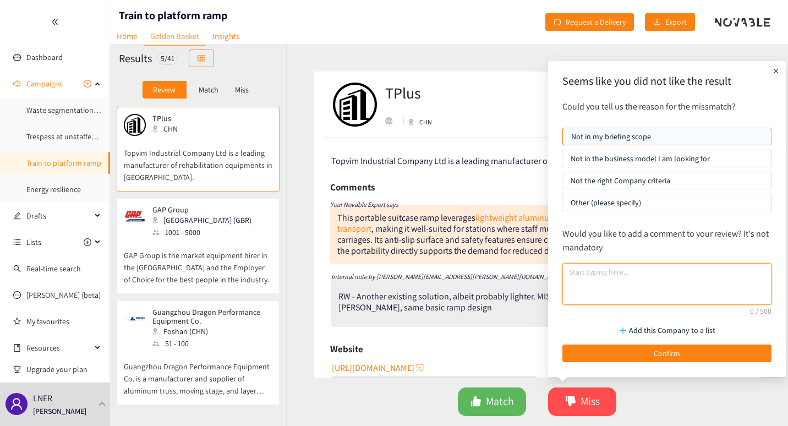
click at [628, 278] on textarea at bounding box center [666, 284] width 209 height 42
paste textarea "I don't think this would be quick to deploy or provide the flexibility in desig…"
drag, startPoint x: 726, startPoint y: 287, endPoint x: 513, endPoint y: 250, distance: 215.5
click at [513, 250] on body "We value your privacy We use cookies to enhance your browsing experience, serve…" at bounding box center [394, 213] width 788 height 426
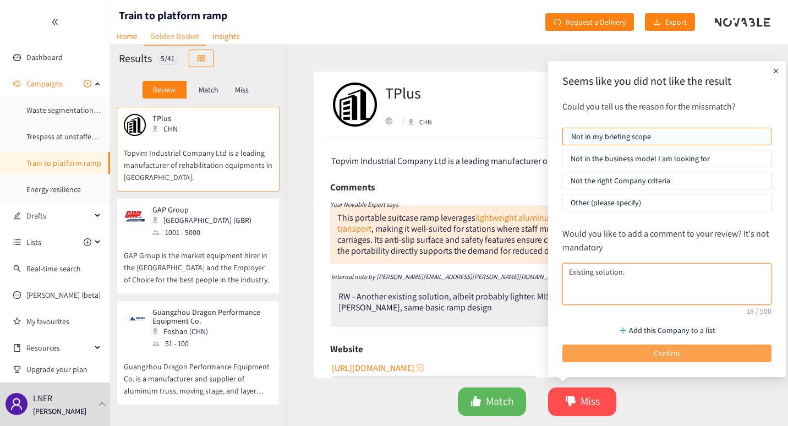
type textarea "Existing solution."
click at [670, 358] on span "Confirm" at bounding box center [667, 353] width 26 height 12
